Goal: Transaction & Acquisition: Purchase product/service

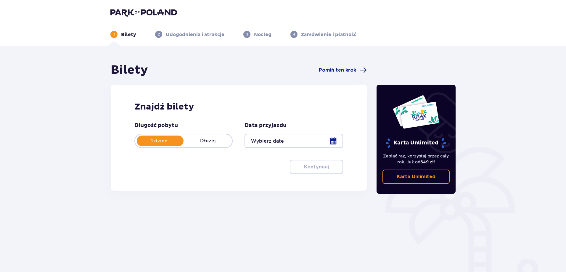
click at [275, 139] on div at bounding box center [293, 141] width 98 height 14
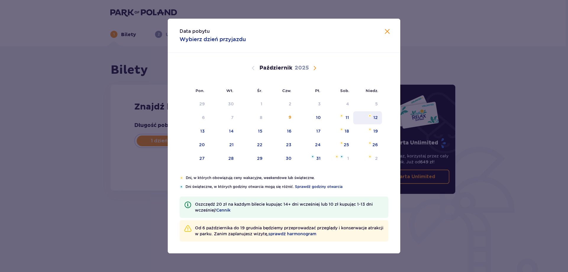
click at [376, 116] on div "12" at bounding box center [375, 117] width 4 height 6
type input "[DATE]"
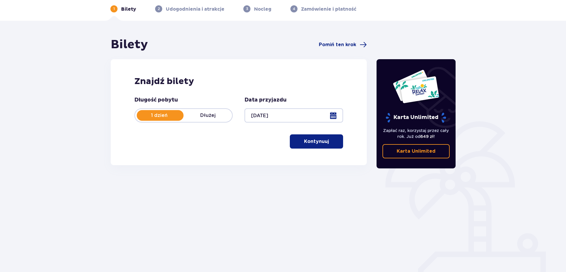
scroll to position [30, 0]
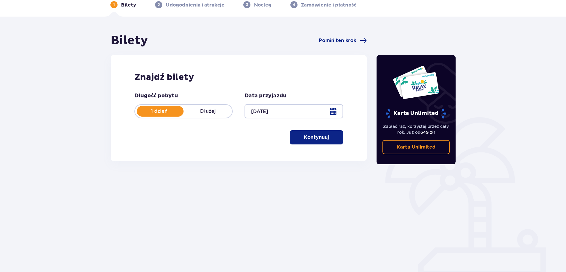
click at [314, 139] on p "Kontynuuj" at bounding box center [316, 137] width 25 height 7
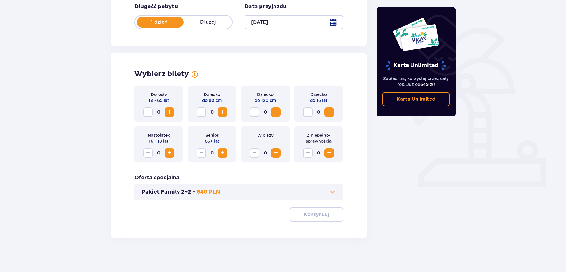
scroll to position [120, 0]
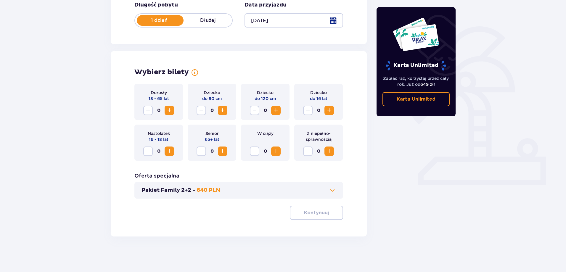
click at [294, 196] on div "Pakiet Family 2+2 - 640 PLN" at bounding box center [238, 190] width 209 height 17
click at [217, 190] on p "640 PLN" at bounding box center [208, 190] width 24 height 7
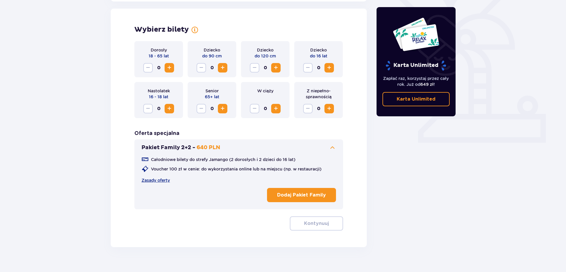
scroll to position [164, 0]
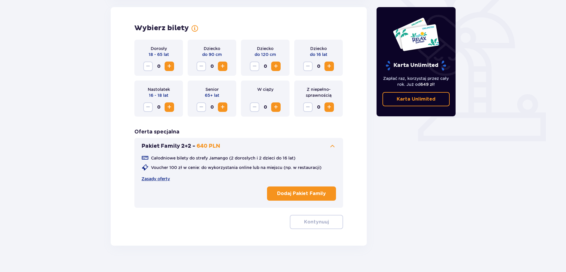
click at [303, 190] on button "Dodaj Pakiet Family" at bounding box center [301, 193] width 69 height 14
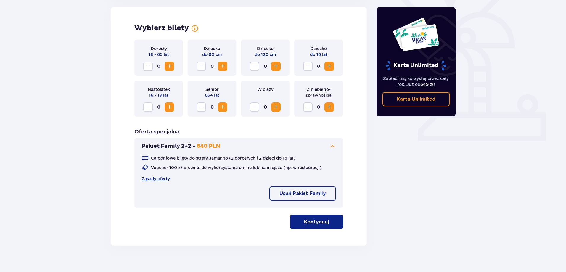
click at [310, 224] on p "Kontynuuj" at bounding box center [316, 222] width 25 height 7
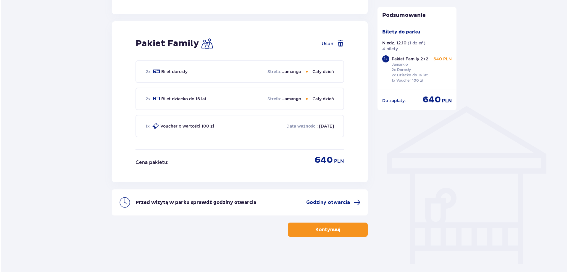
scroll to position [375, 0]
click at [330, 203] on span "Godziny otwarcia" at bounding box center [327, 202] width 44 height 7
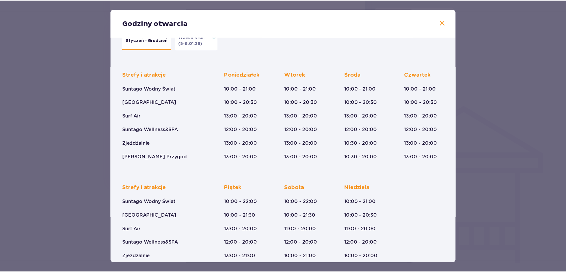
scroll to position [41, 0]
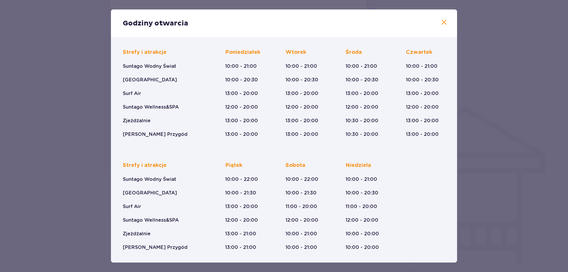
click at [443, 21] on span at bounding box center [444, 22] width 7 height 7
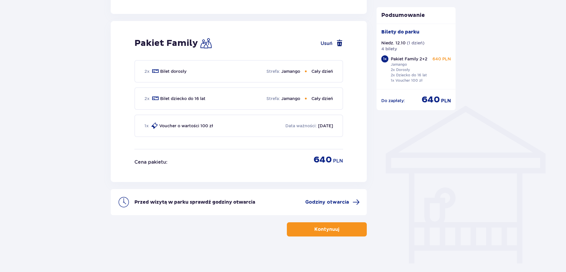
click at [326, 43] on button "Usuń" at bounding box center [331, 43] width 22 height 7
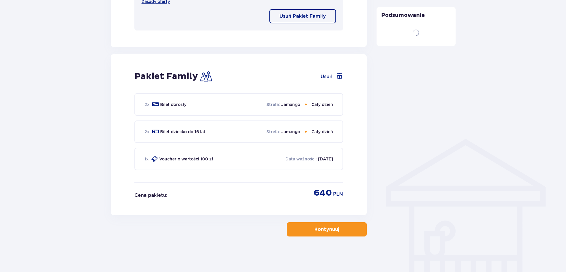
scroll to position [120, 0]
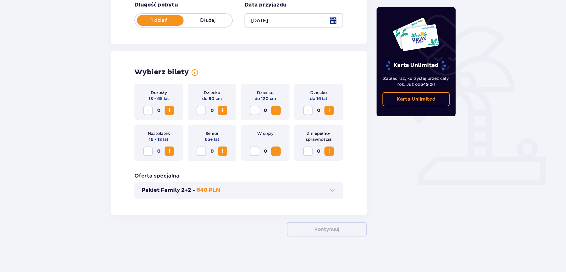
click at [170, 110] on span "Zwiększ" at bounding box center [169, 110] width 7 height 7
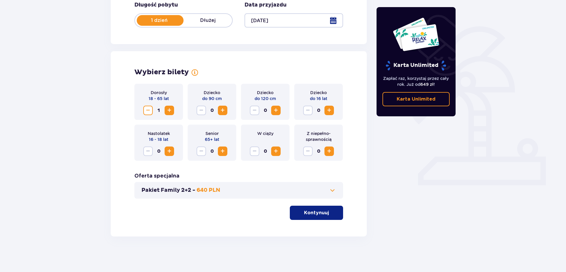
click at [170, 110] on span "Zwiększ" at bounding box center [169, 110] width 7 height 7
click at [276, 109] on span "Zwiększ" at bounding box center [275, 110] width 7 height 7
click at [332, 109] on span "Zwiększ" at bounding box center [328, 110] width 7 height 7
click at [325, 213] on button "Kontynuuj" at bounding box center [316, 213] width 53 height 14
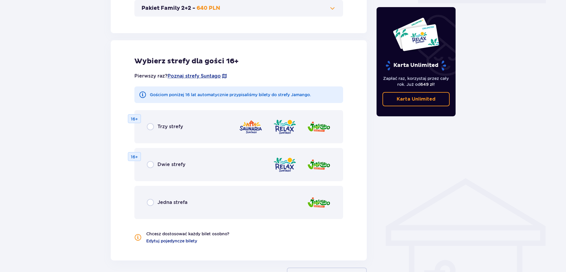
scroll to position [328, 0]
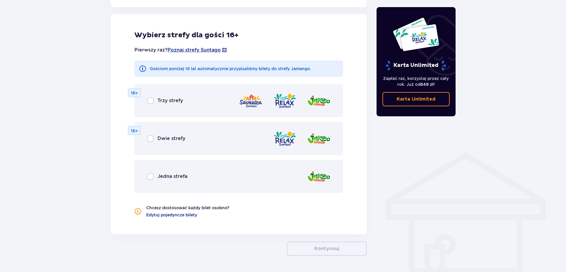
click at [153, 101] on input "radio" at bounding box center [150, 100] width 7 height 7
radio input "true"
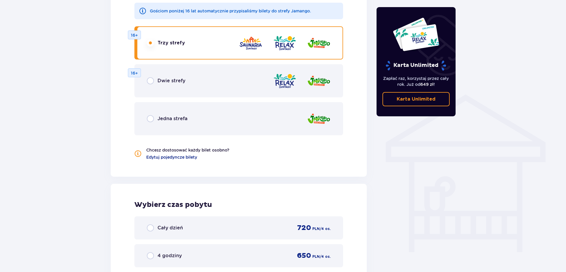
scroll to position [363, 0]
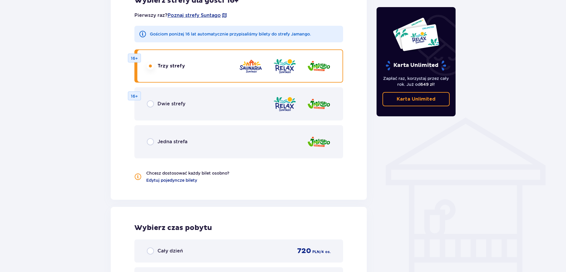
click at [172, 143] on span "Jedna strefa" at bounding box center [172, 141] width 30 height 7
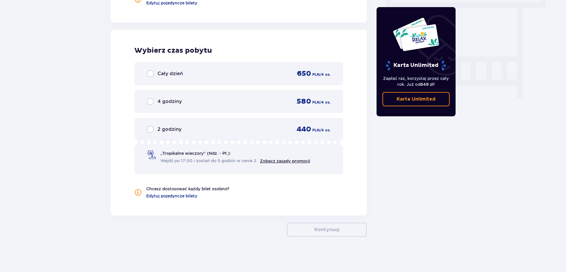
scroll to position [541, 0]
click at [168, 69] on div "Cały dzień 650 PLN / 4 os." at bounding box center [239, 73] width 184 height 9
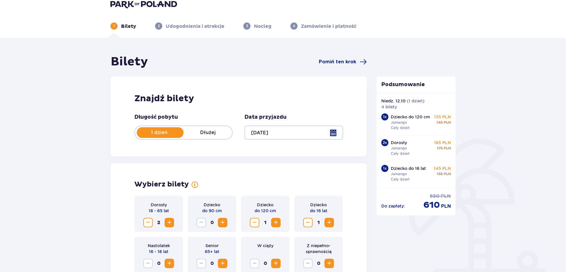
scroll to position [0, 0]
